Goal: Task Accomplishment & Management: Complete application form

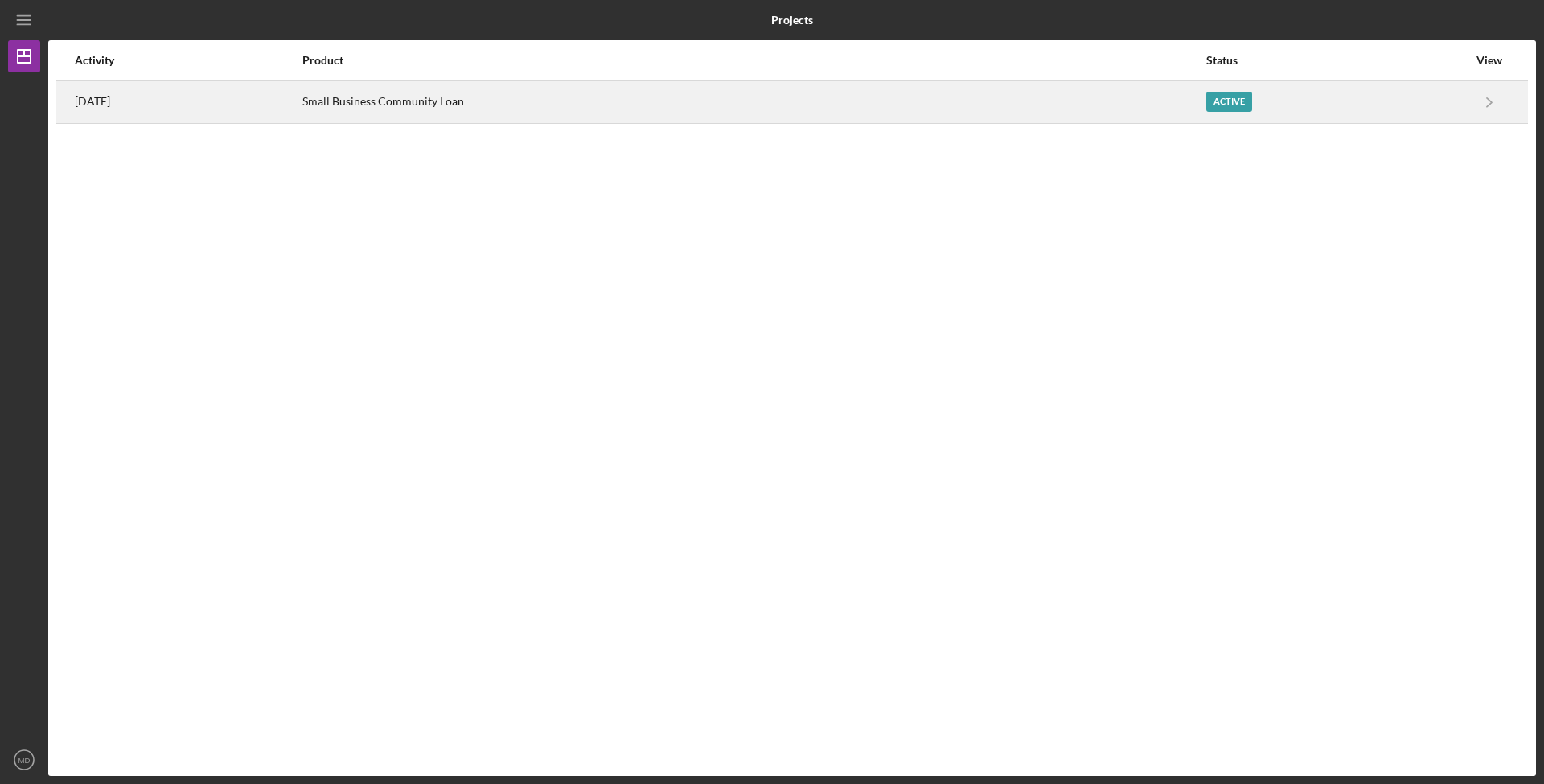
click at [1191, 82] on div "Small Business Community Loan" at bounding box center [754, 102] width 903 height 40
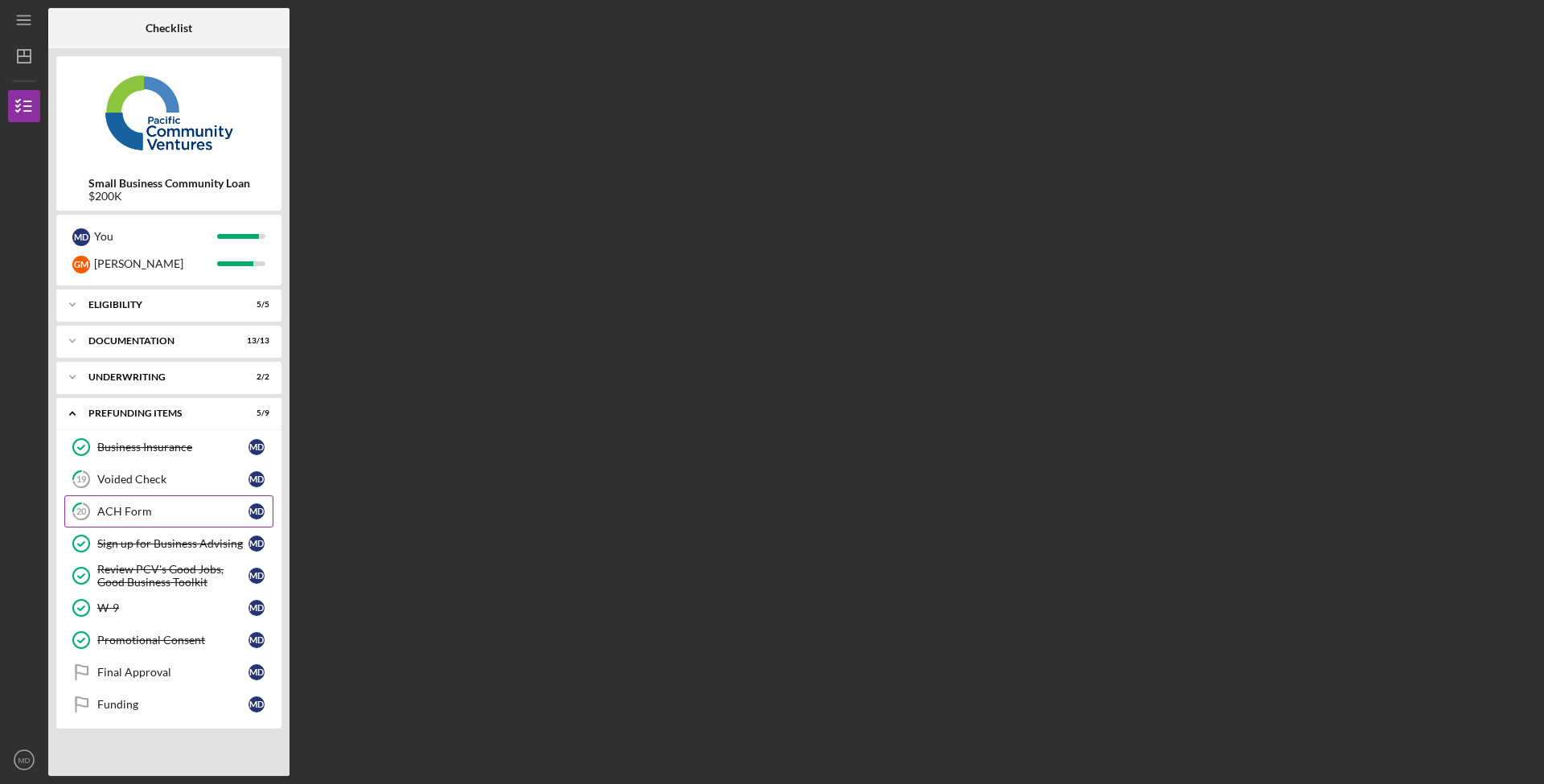
click at [192, 516] on div "ACH Form" at bounding box center [173, 511] width 151 height 13
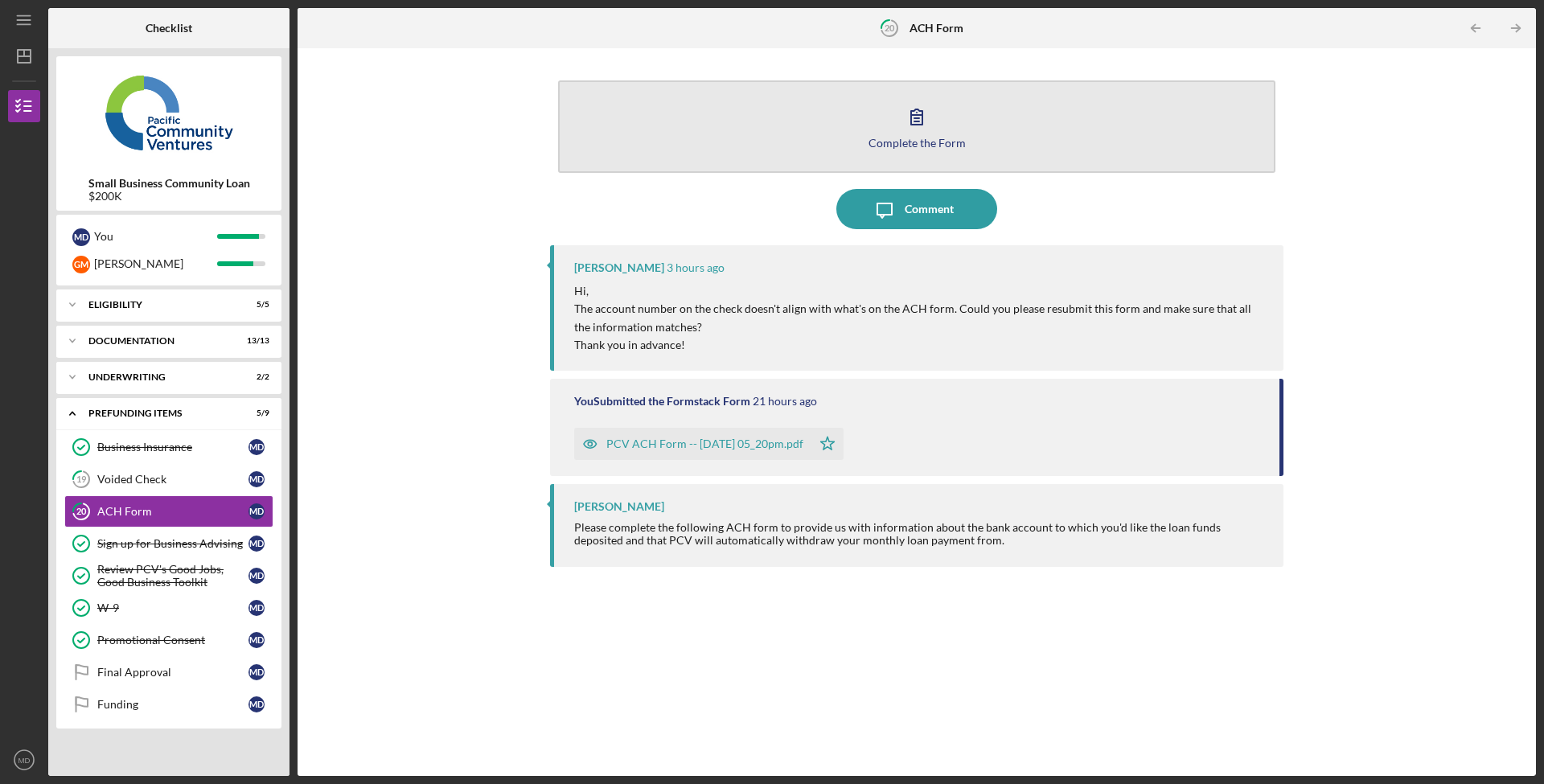
click at [892, 120] on button "Complete the Form Form" at bounding box center [916, 127] width 717 height 92
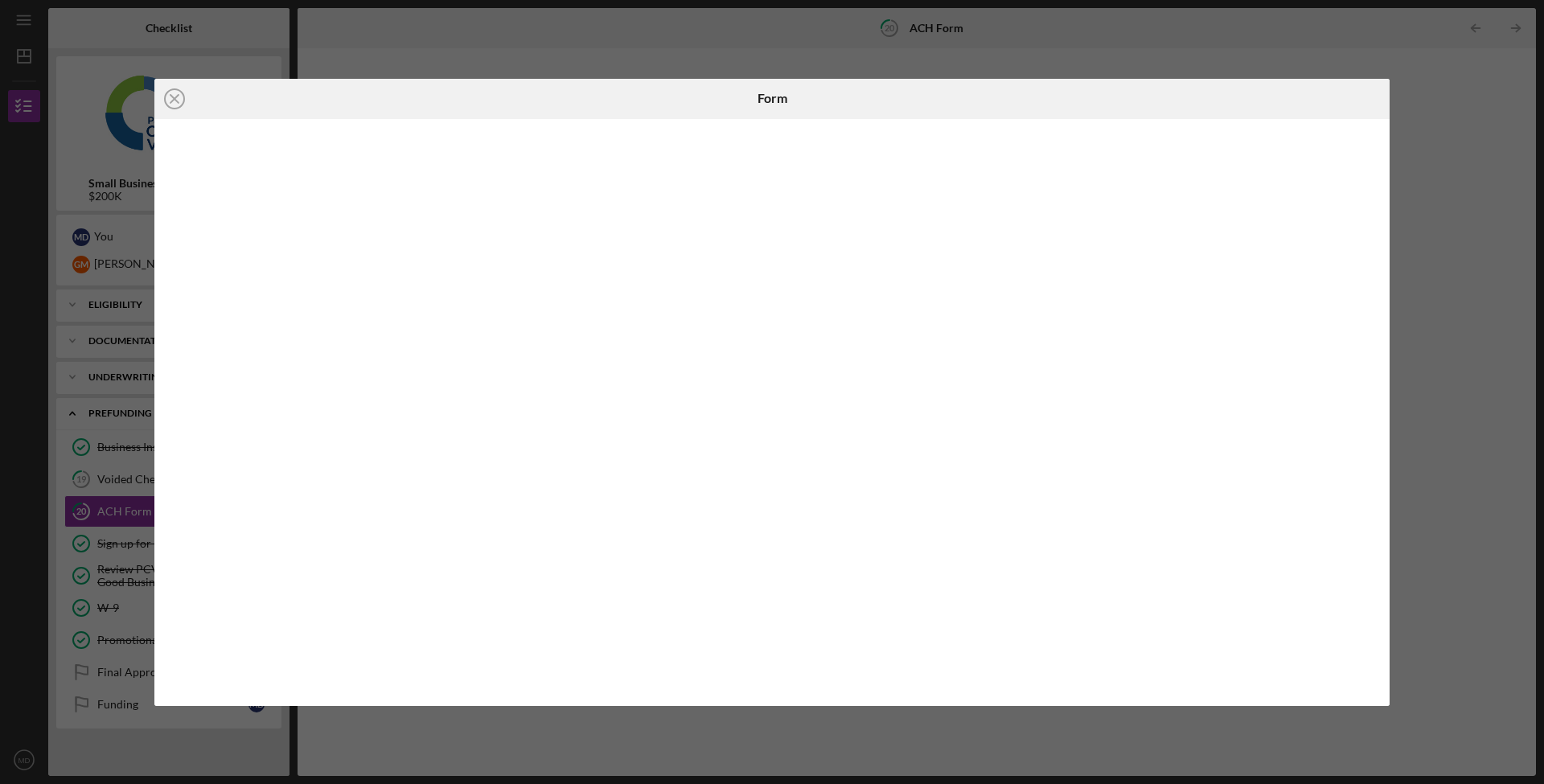
click at [1205, 49] on div "Icon/Close Form" at bounding box center [772, 392] width 1544 height 784
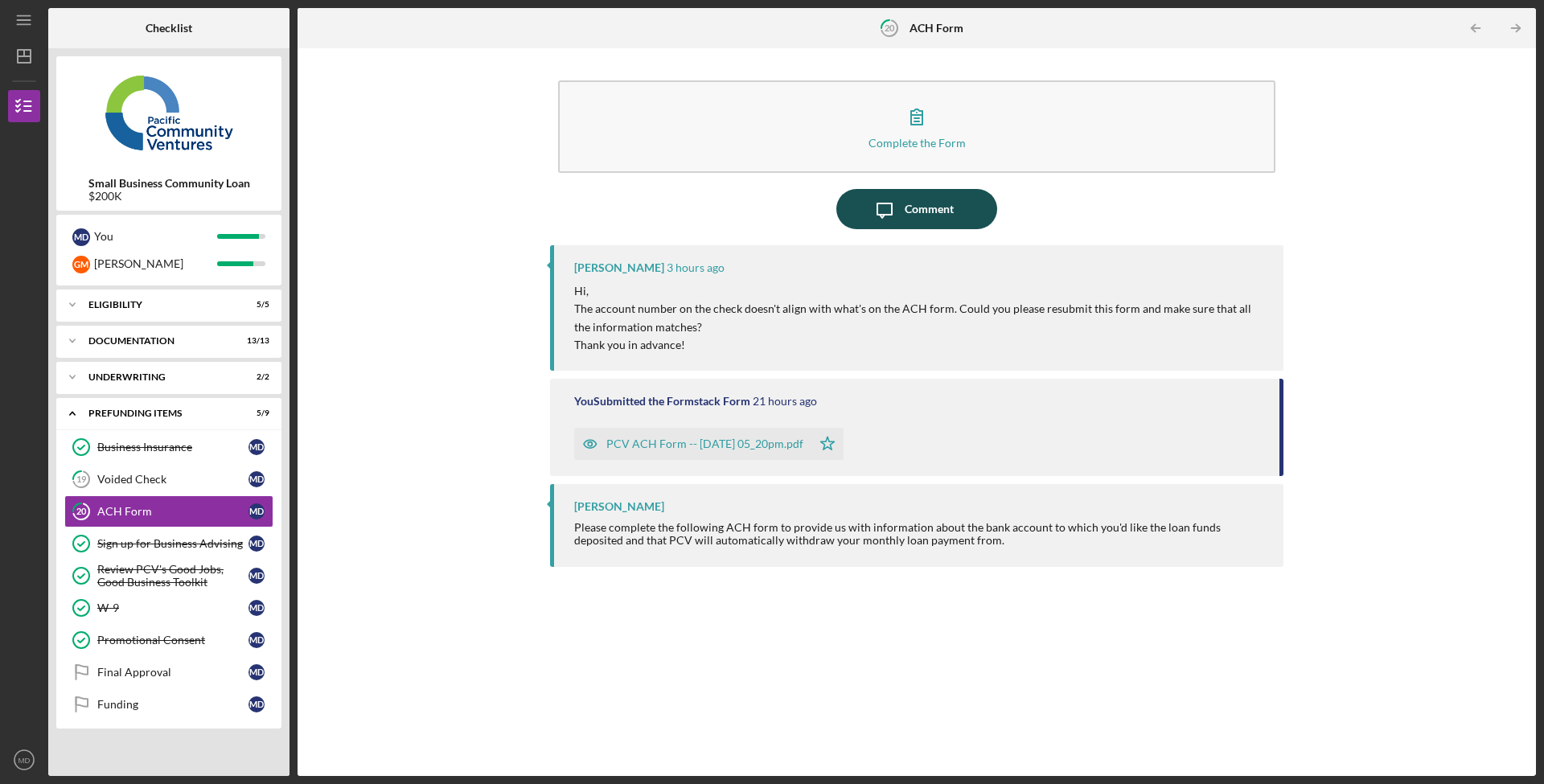
click at [912, 212] on div "Comment" at bounding box center [929, 208] width 49 height 40
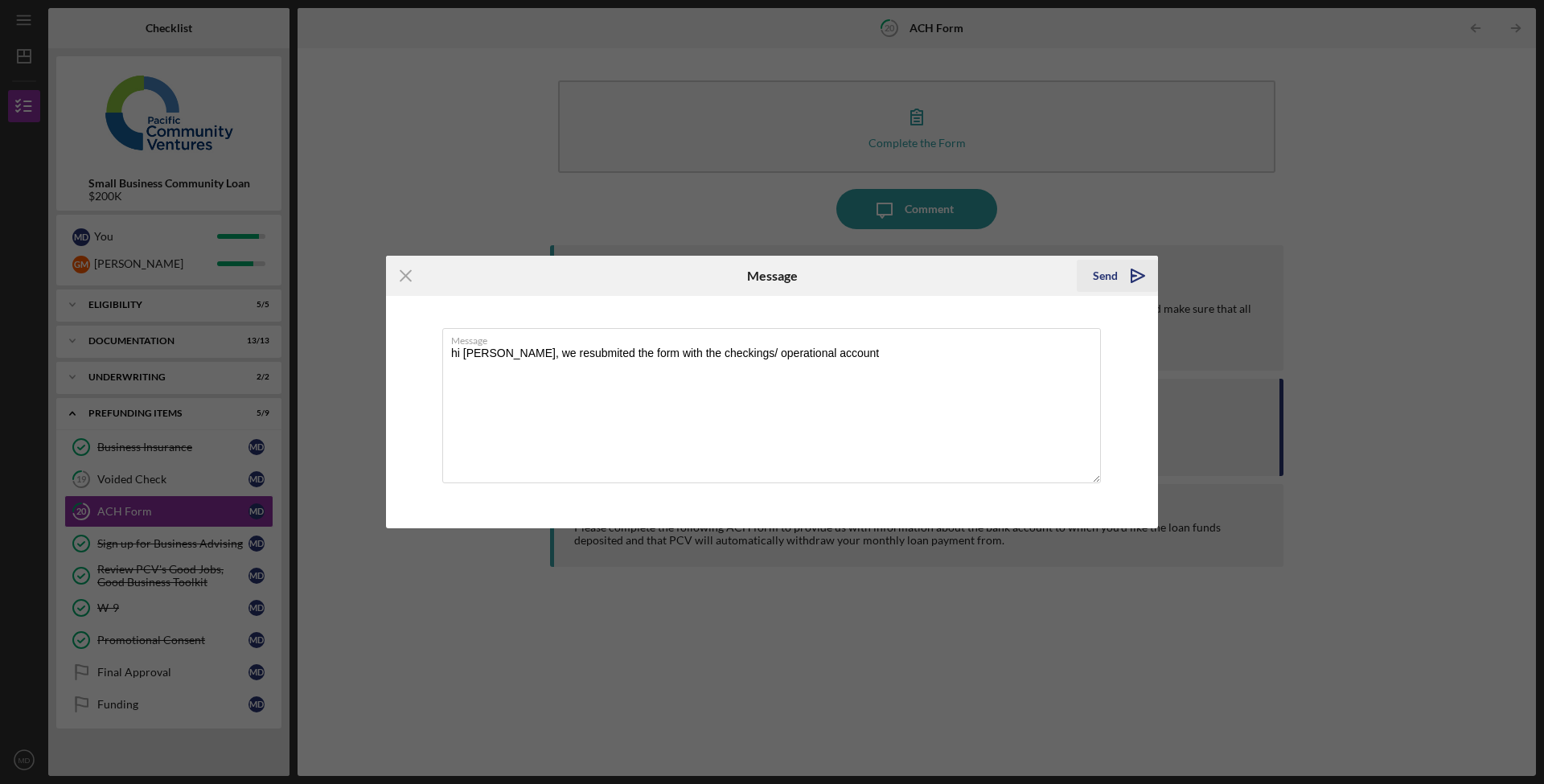
type textarea "hi [PERSON_NAME], we resubmited the form with the checkings/ operational account"
click at [1132, 267] on icon "Icon/icon-invite-send" at bounding box center [1138, 275] width 40 height 40
